Goal: Information Seeking & Learning: Learn about a topic

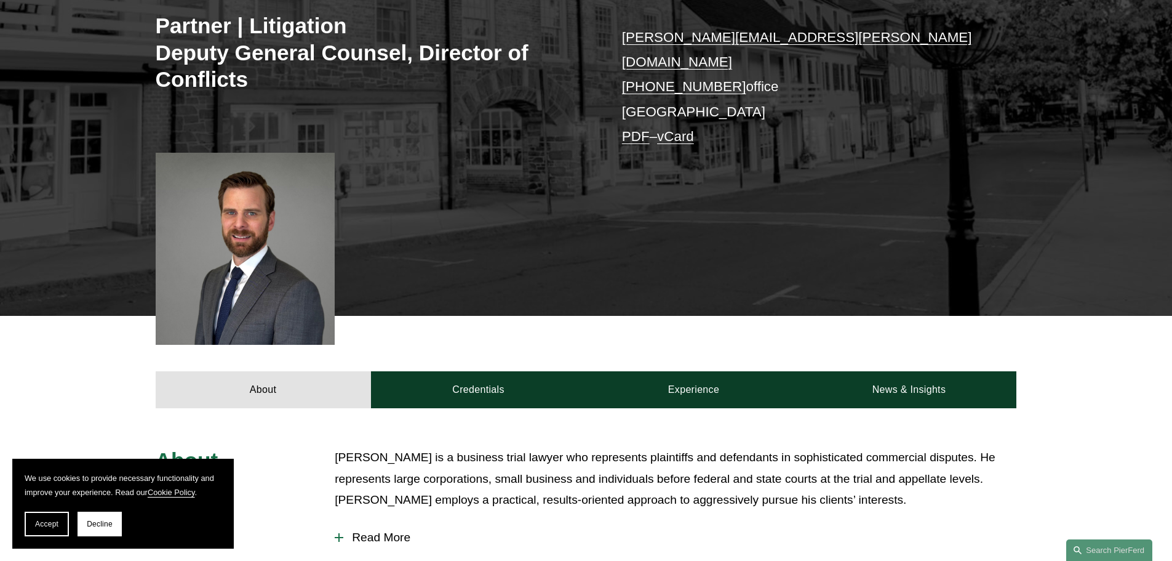
scroll to position [369, 0]
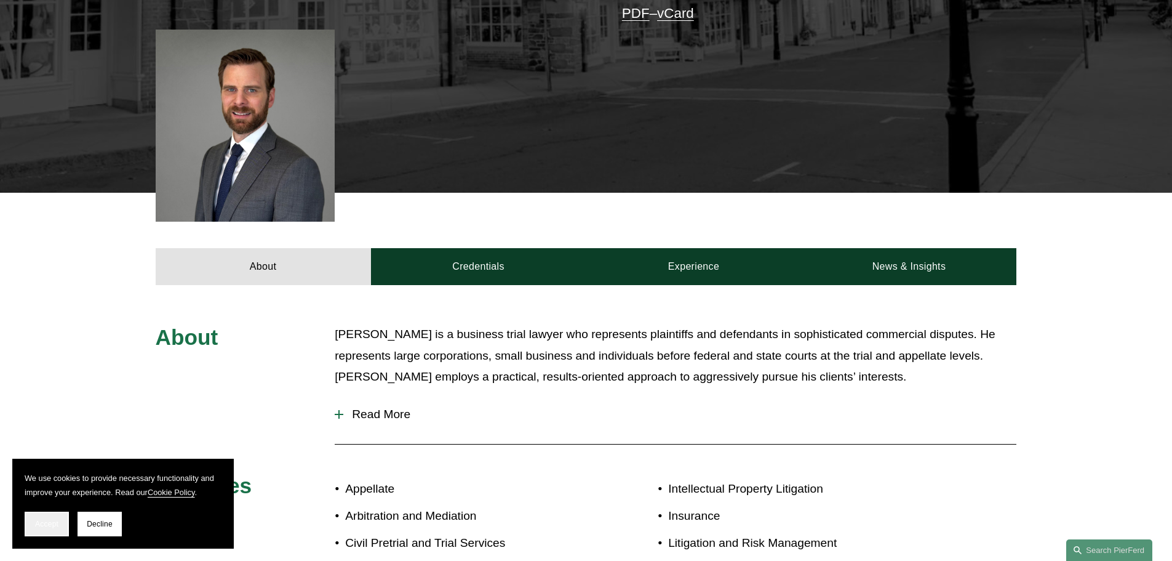
click at [52, 534] on button "Accept" at bounding box center [47, 523] width 44 height 25
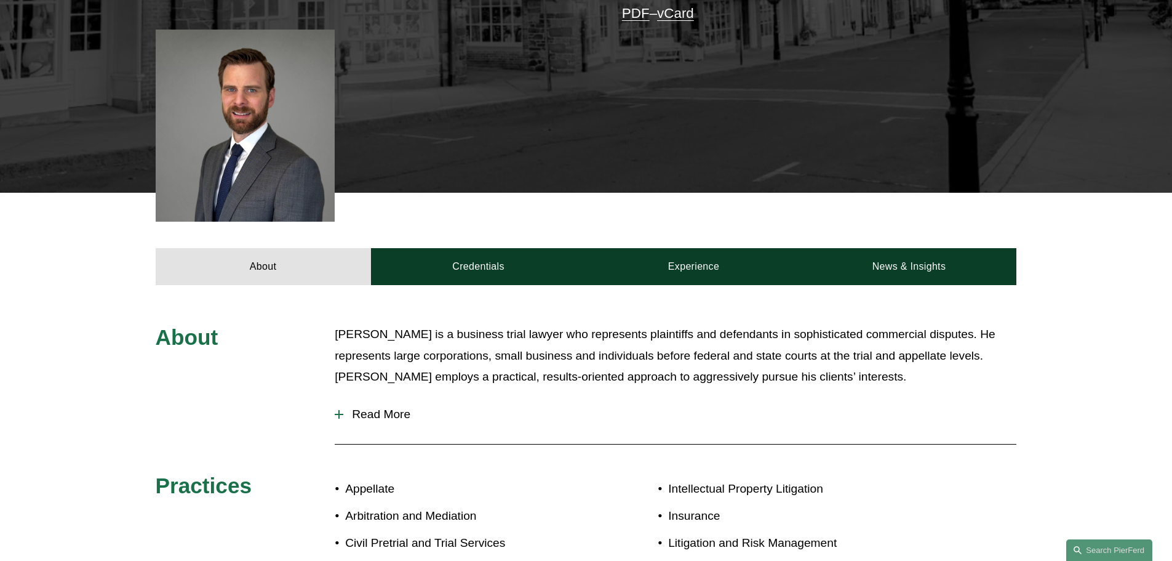
click at [447, 225] on div "About Credentials Experience News & Insights" at bounding box center [586, 239] width 1172 height 92
click at [446, 228] on div "About Credentials Experience News & Insights" at bounding box center [586, 239] width 1172 height 92
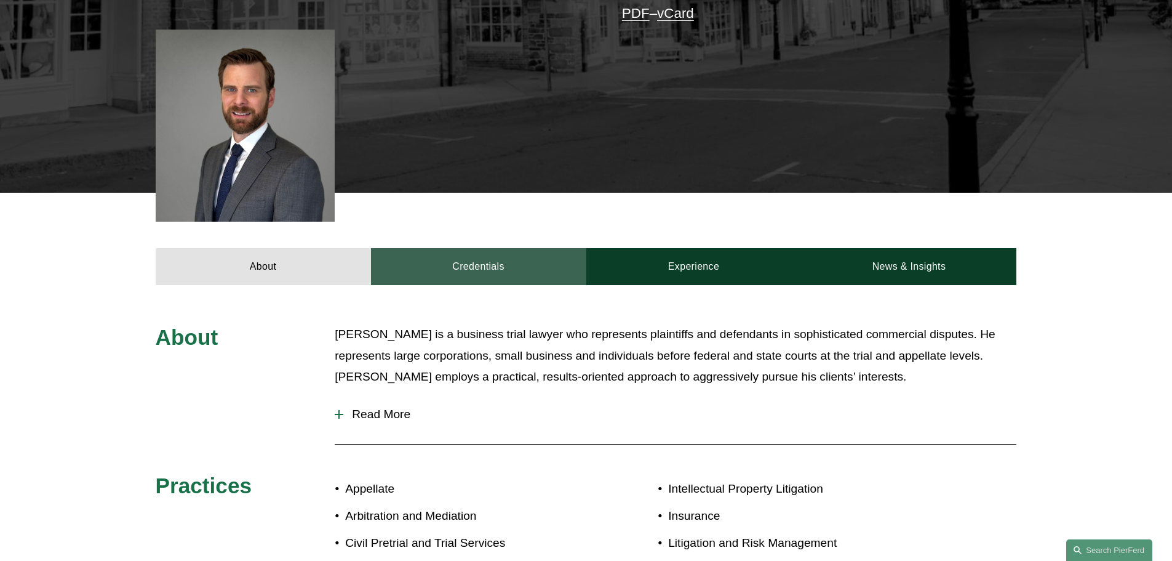
click at [443, 248] on link "Credentials" at bounding box center [478, 266] width 215 height 37
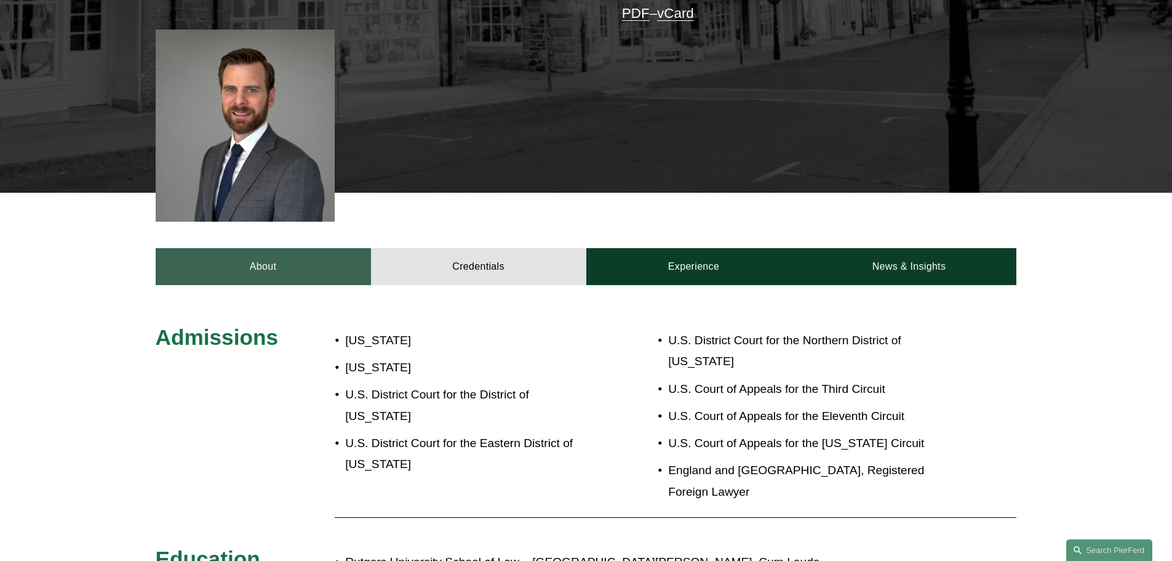
click at [360, 254] on link "About" at bounding box center [263, 266] width 215 height 37
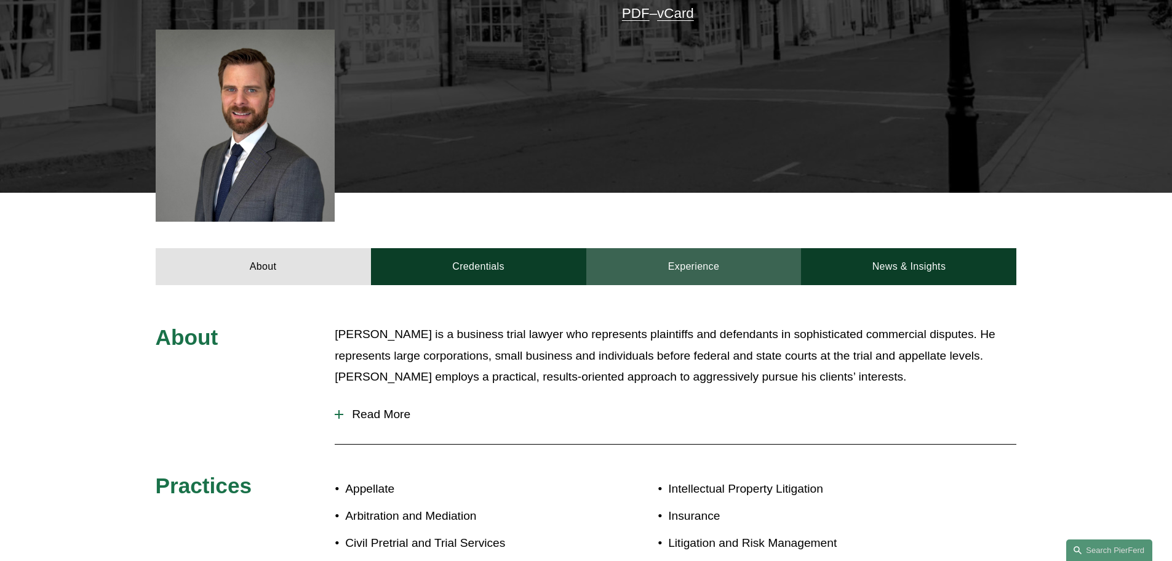
click at [668, 249] on link "Experience" at bounding box center [693, 266] width 215 height 37
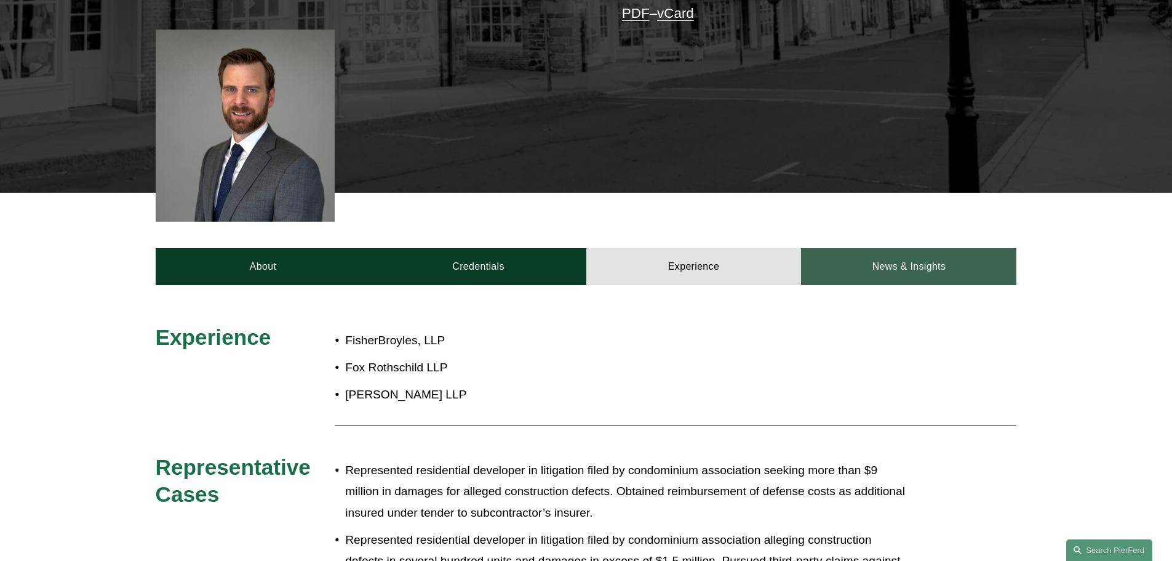
click at [915, 266] on link "News & Insights" at bounding box center [908, 266] width 215 height 37
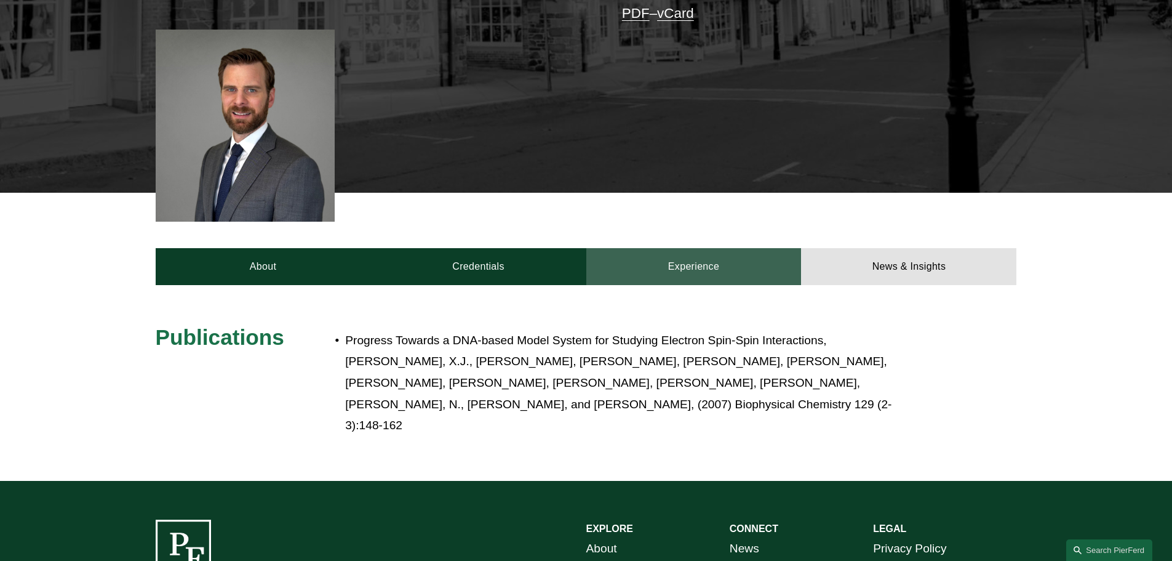
click at [727, 252] on link "Experience" at bounding box center [693, 266] width 215 height 37
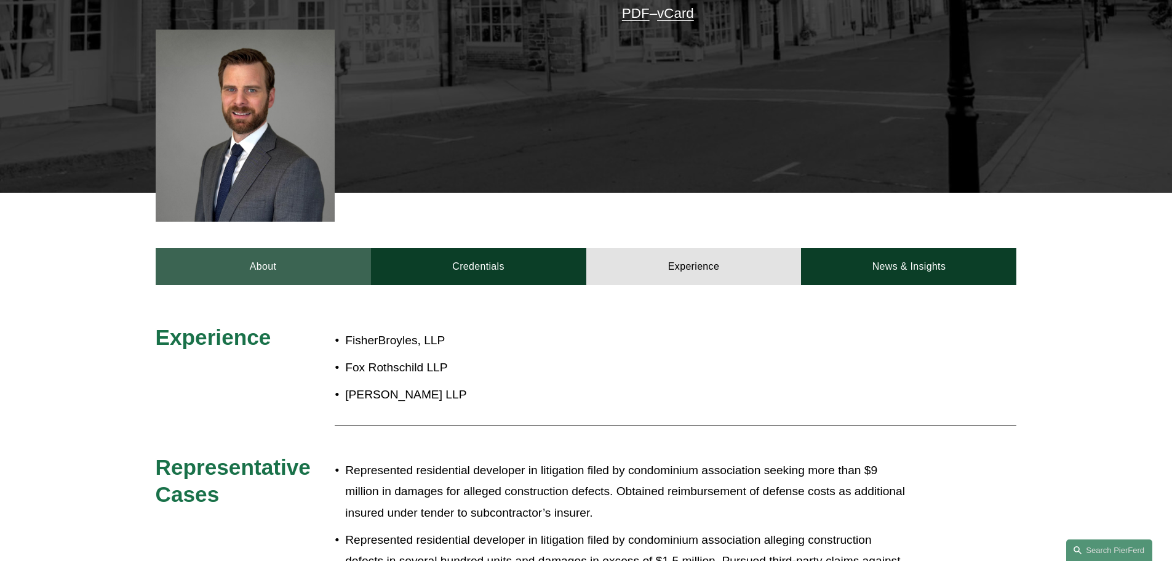
click at [258, 248] on link "About" at bounding box center [263, 266] width 215 height 37
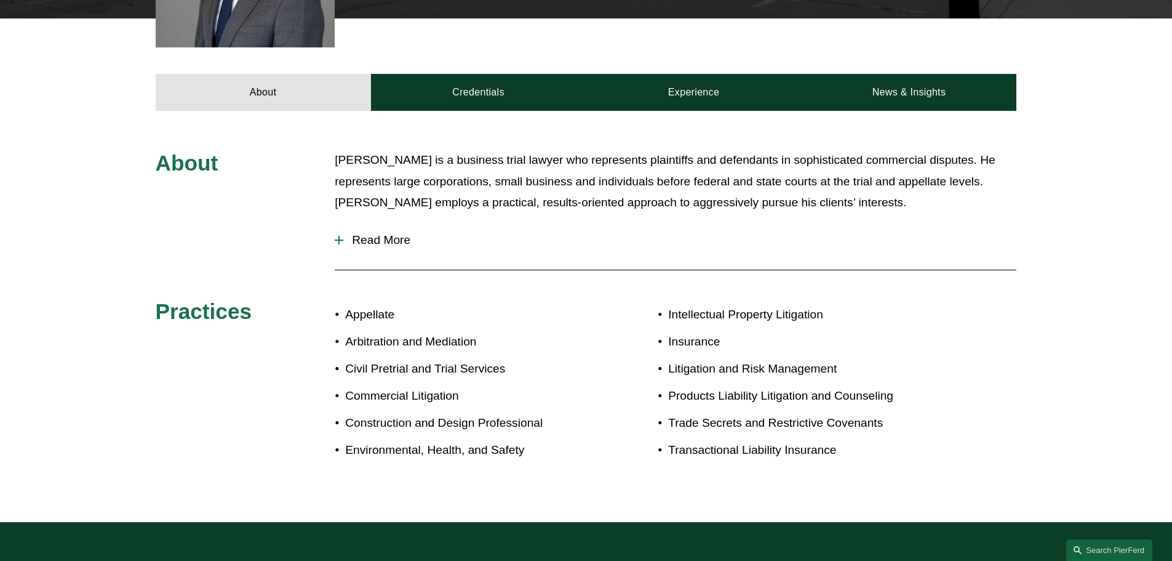
scroll to position [554, 0]
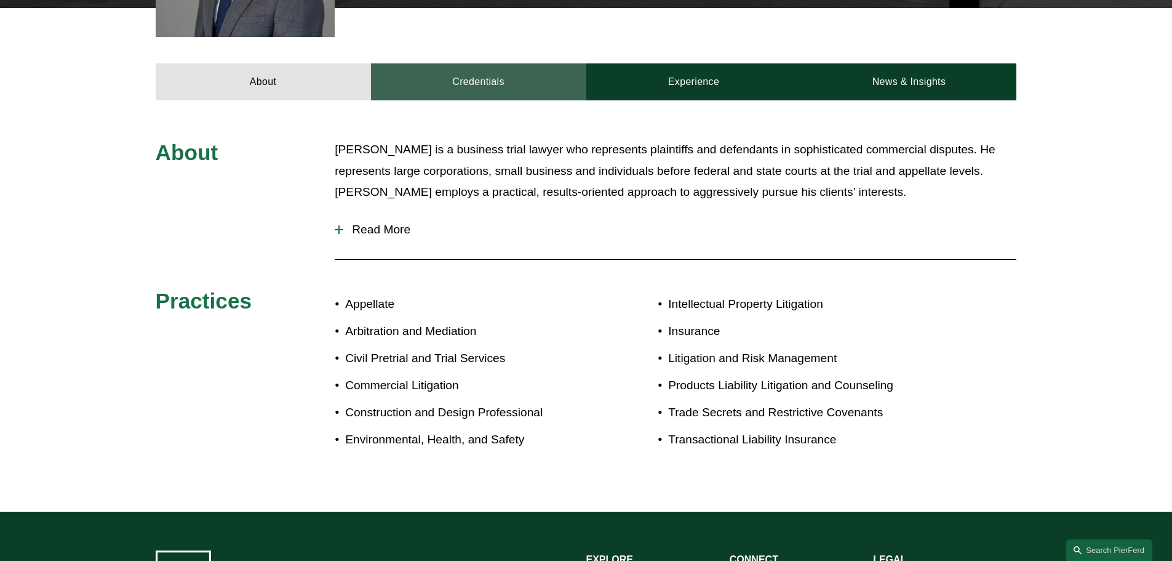
click at [566, 78] on link "Credentials" at bounding box center [478, 81] width 215 height 37
